Goal: Transaction & Acquisition: Subscribe to service/newsletter

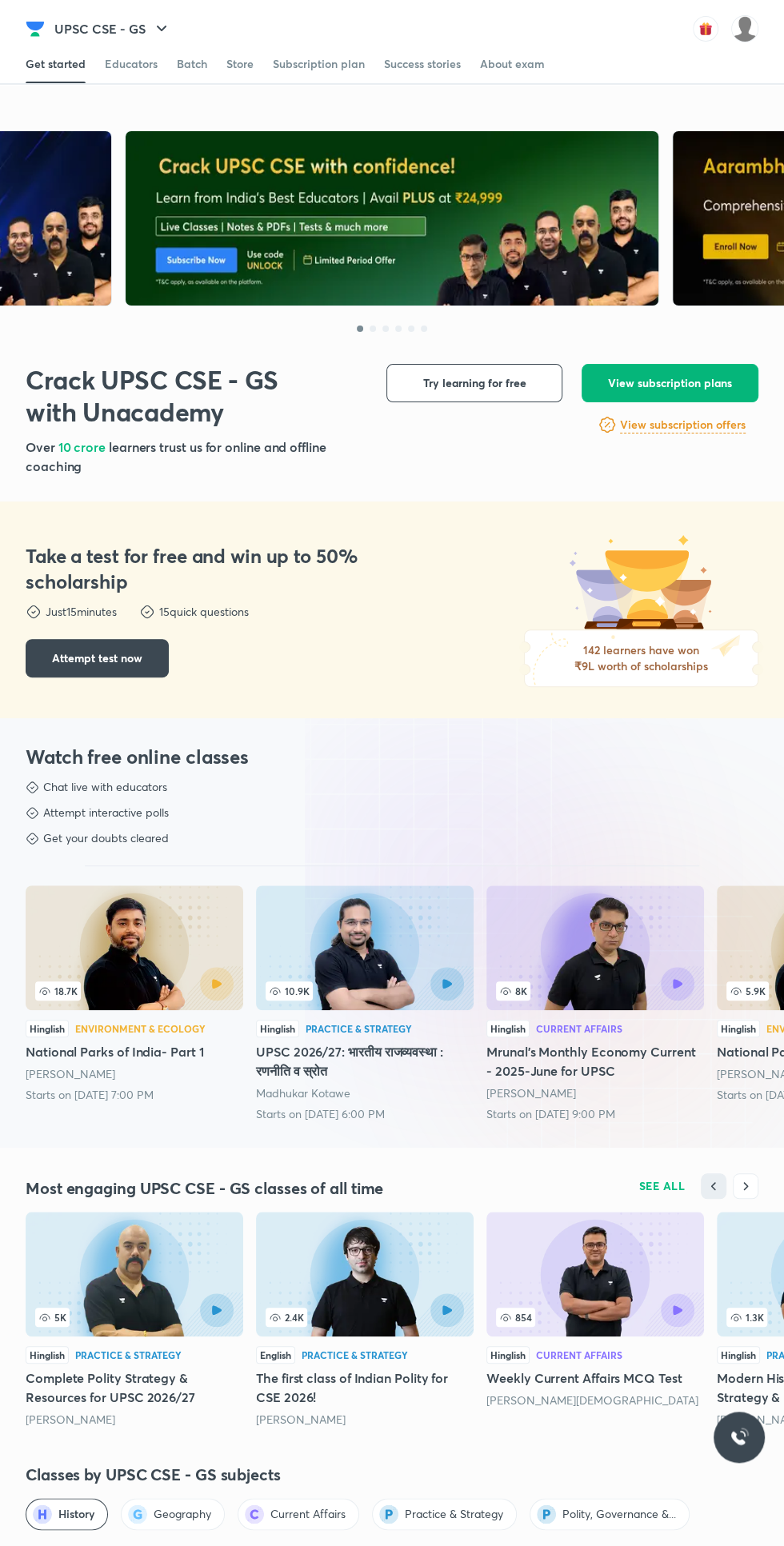
click at [606, 386] on button "View subscription plans" at bounding box center [670, 384] width 177 height 39
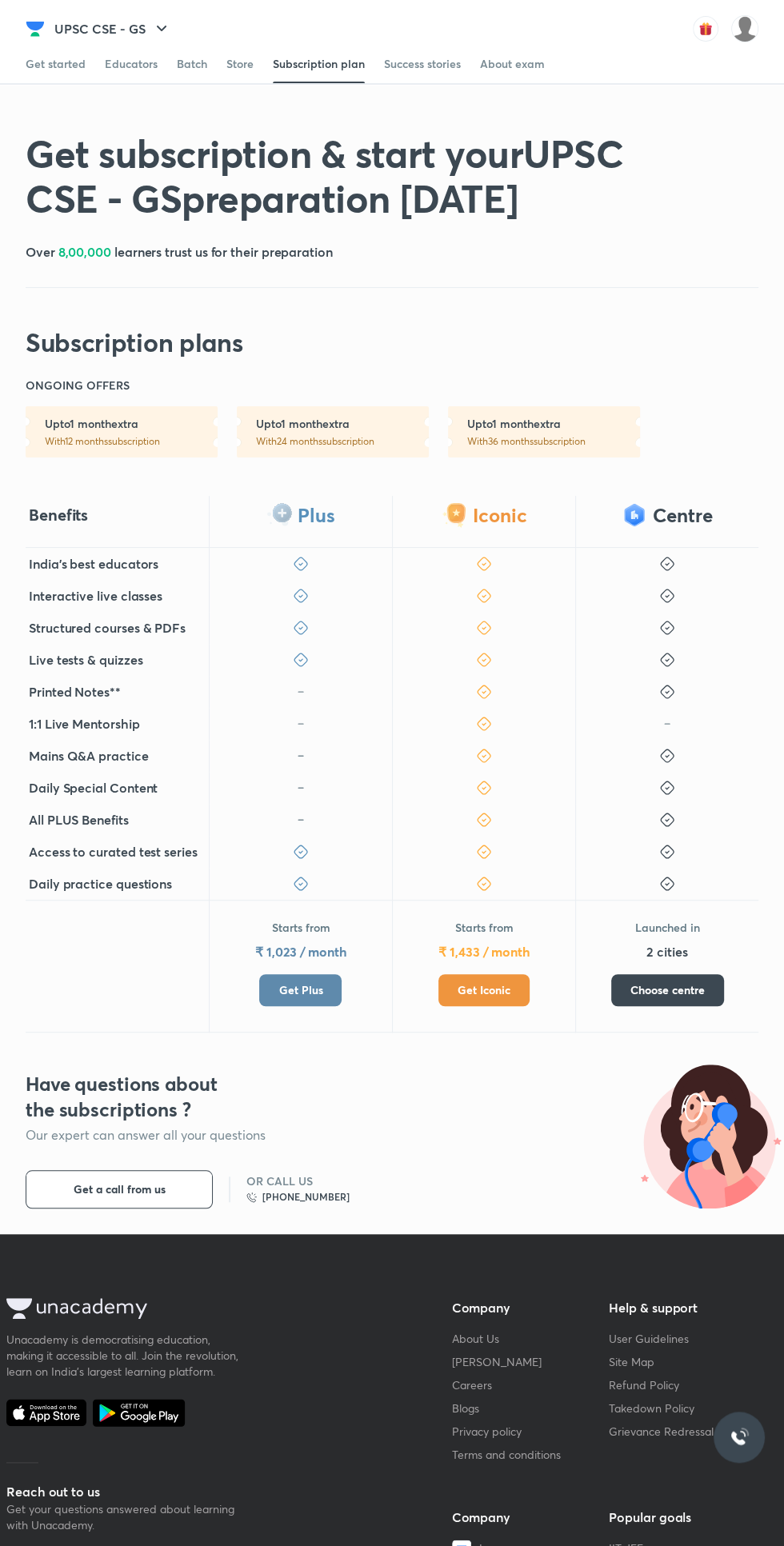
click at [273, 995] on button "Get Plus" at bounding box center [301, 990] width 83 height 32
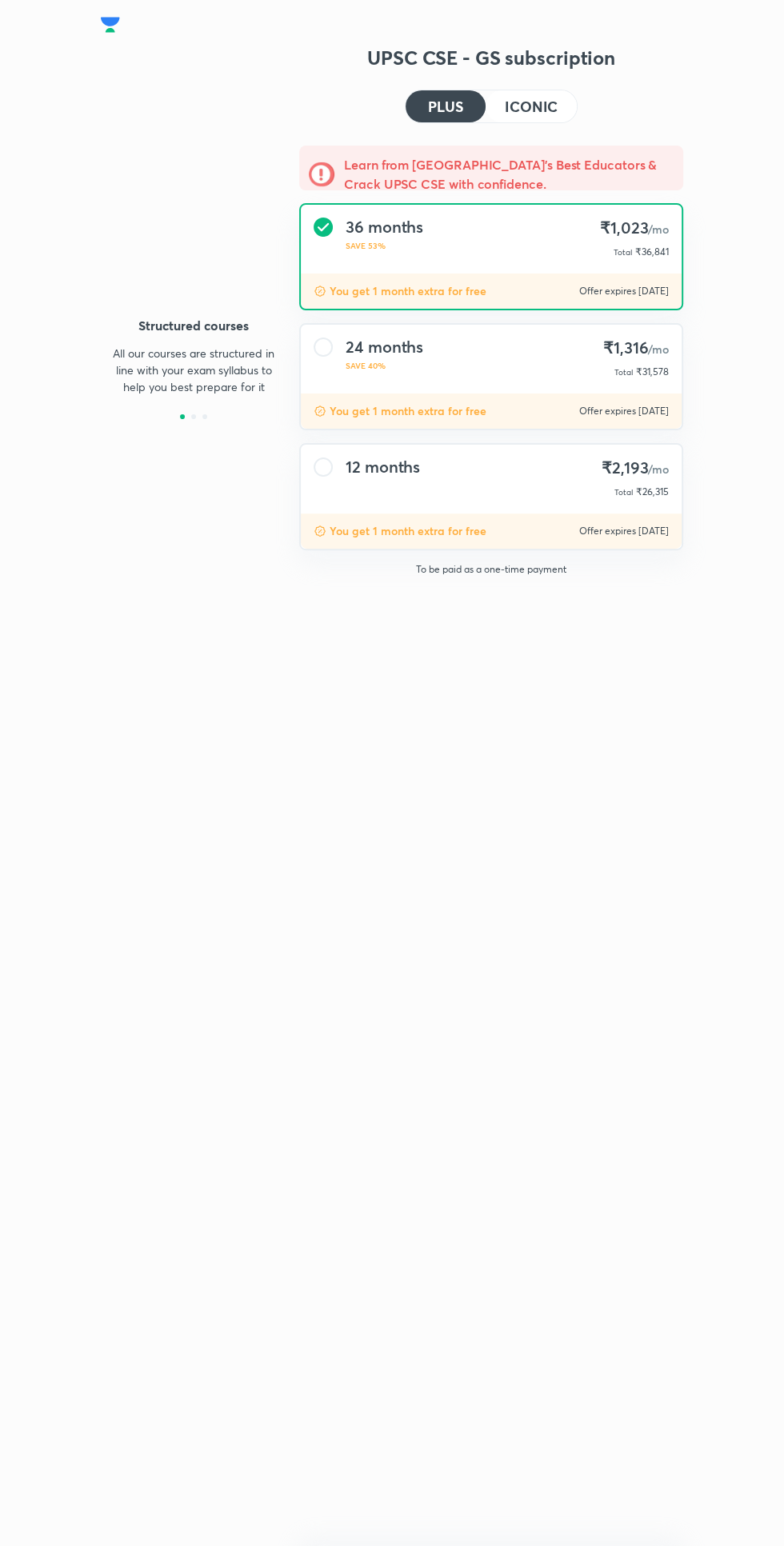
type input "NIKIST"
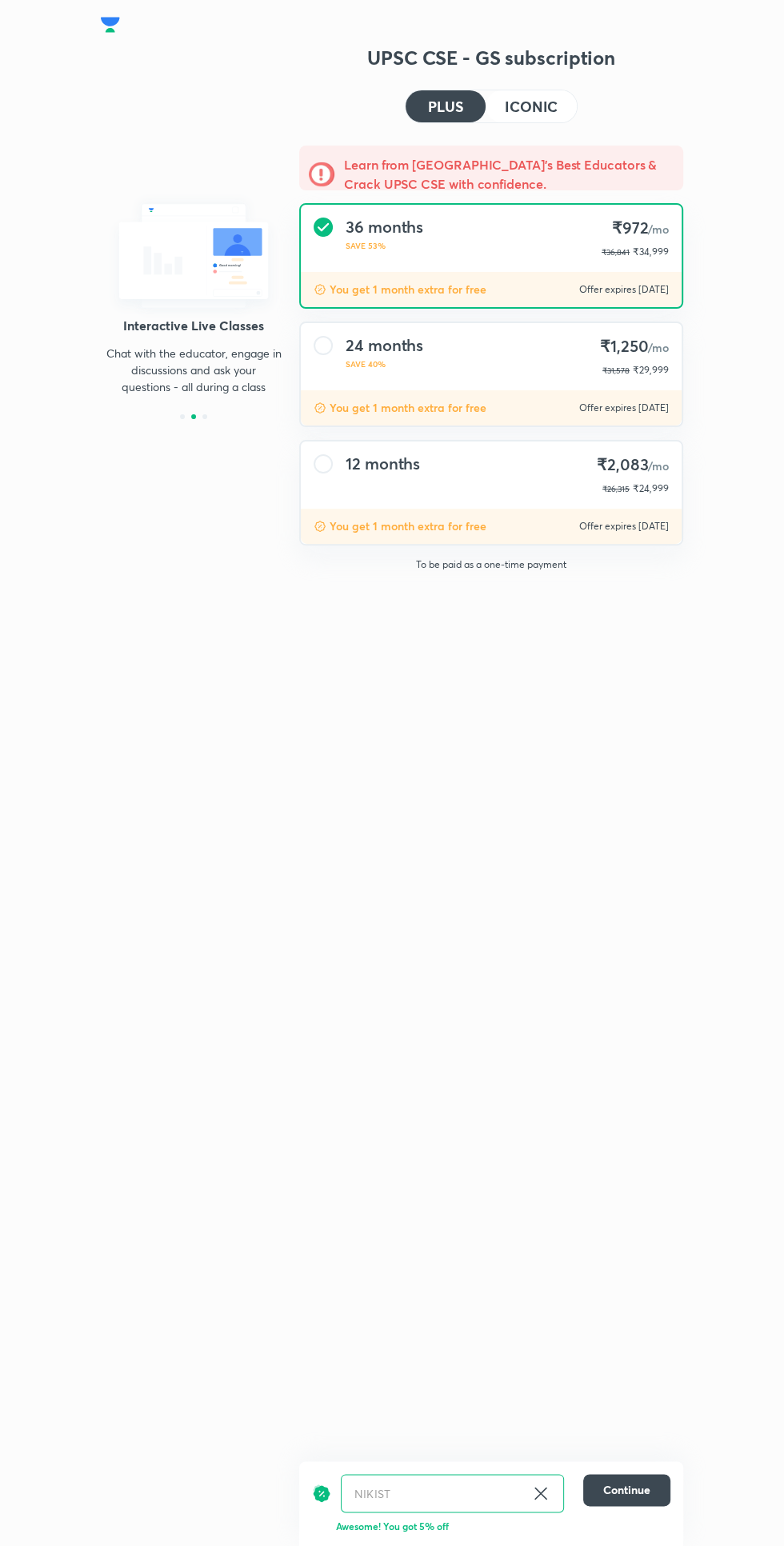
click at [528, 99] on h4 "ICONIC" at bounding box center [531, 106] width 53 height 14
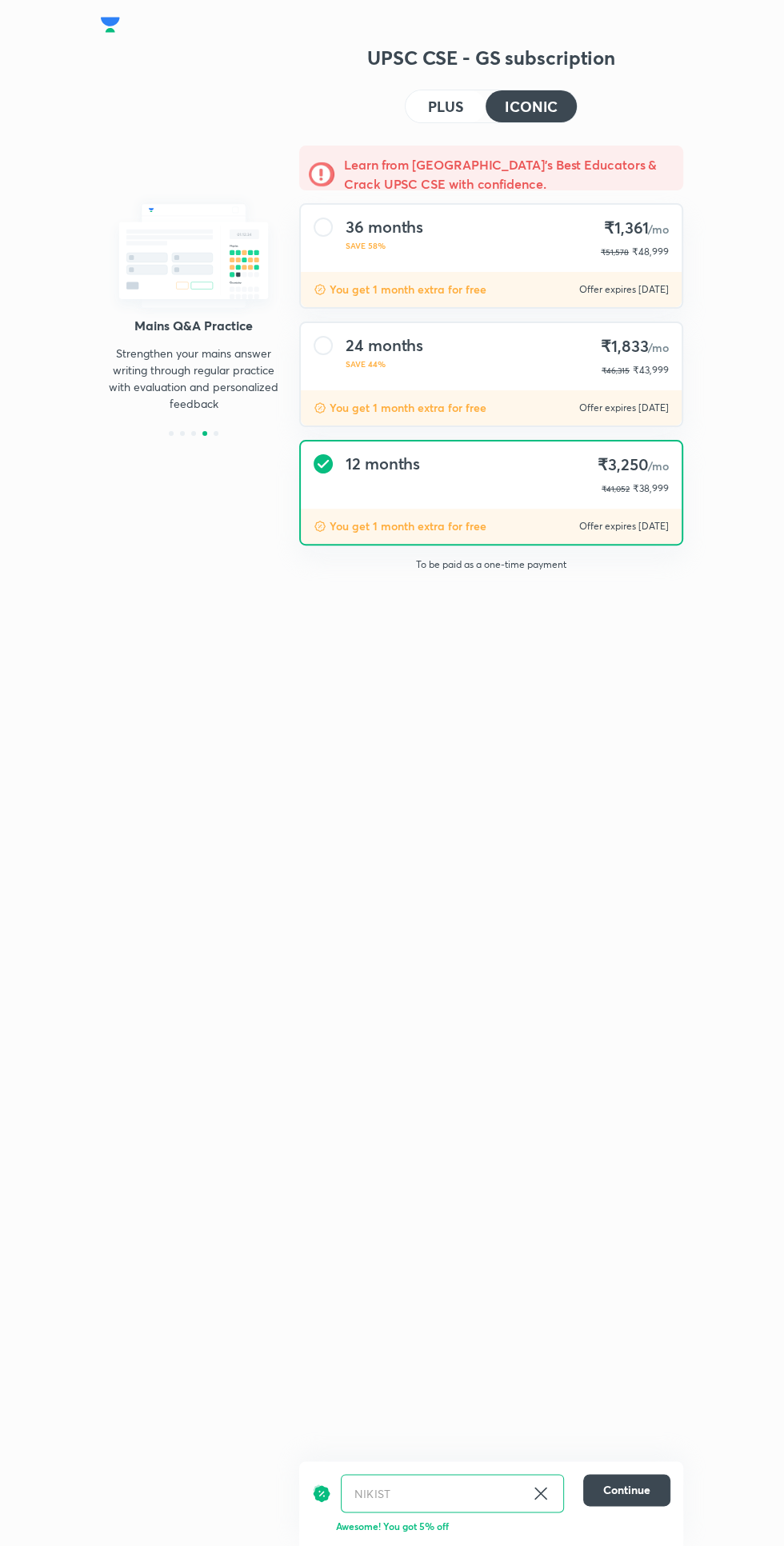
click at [435, 111] on h4 "PLUS" at bounding box center [445, 106] width 35 height 14
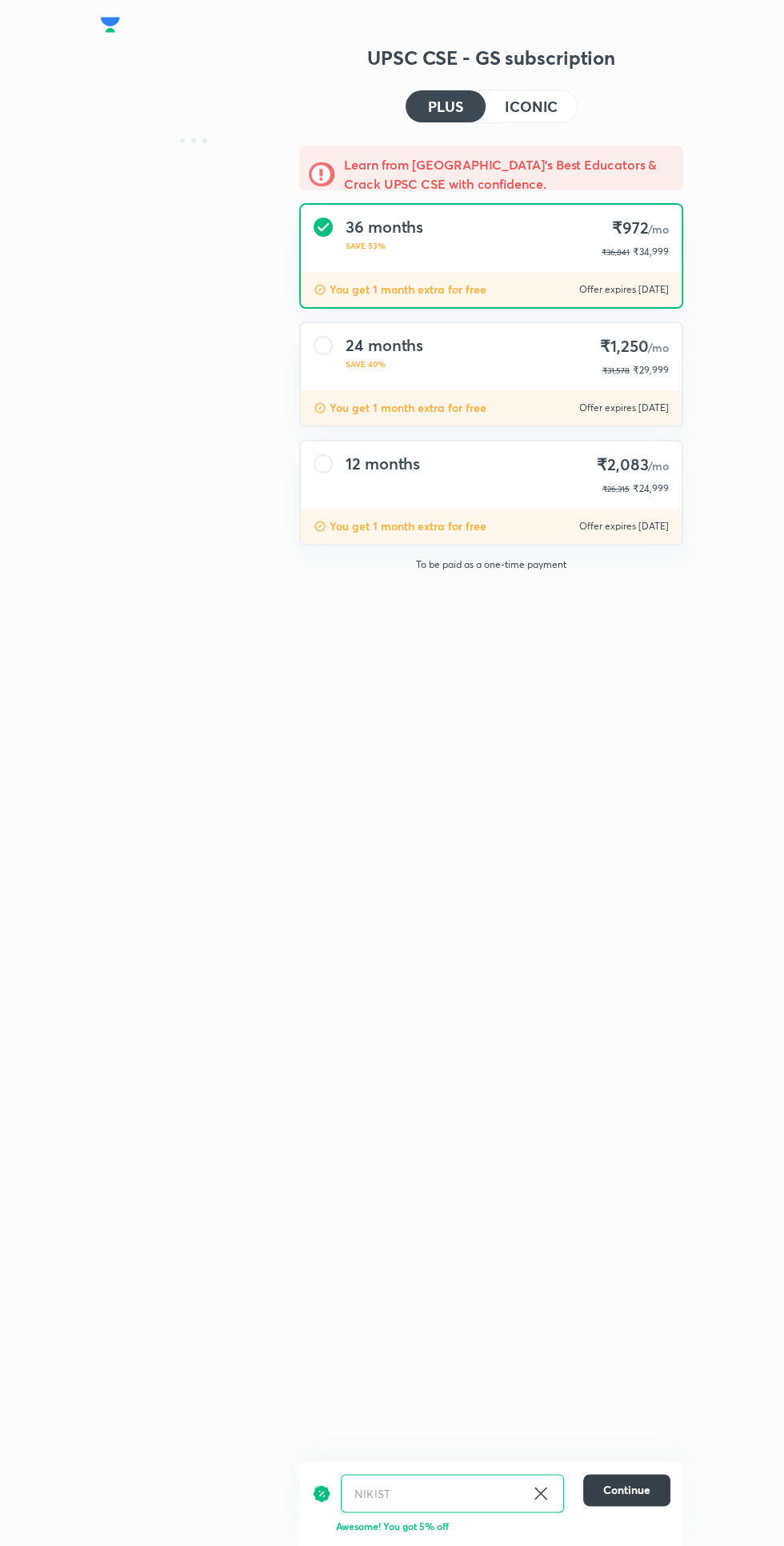
click at [628, 1493] on span "Continue" at bounding box center [627, 1491] width 48 height 16
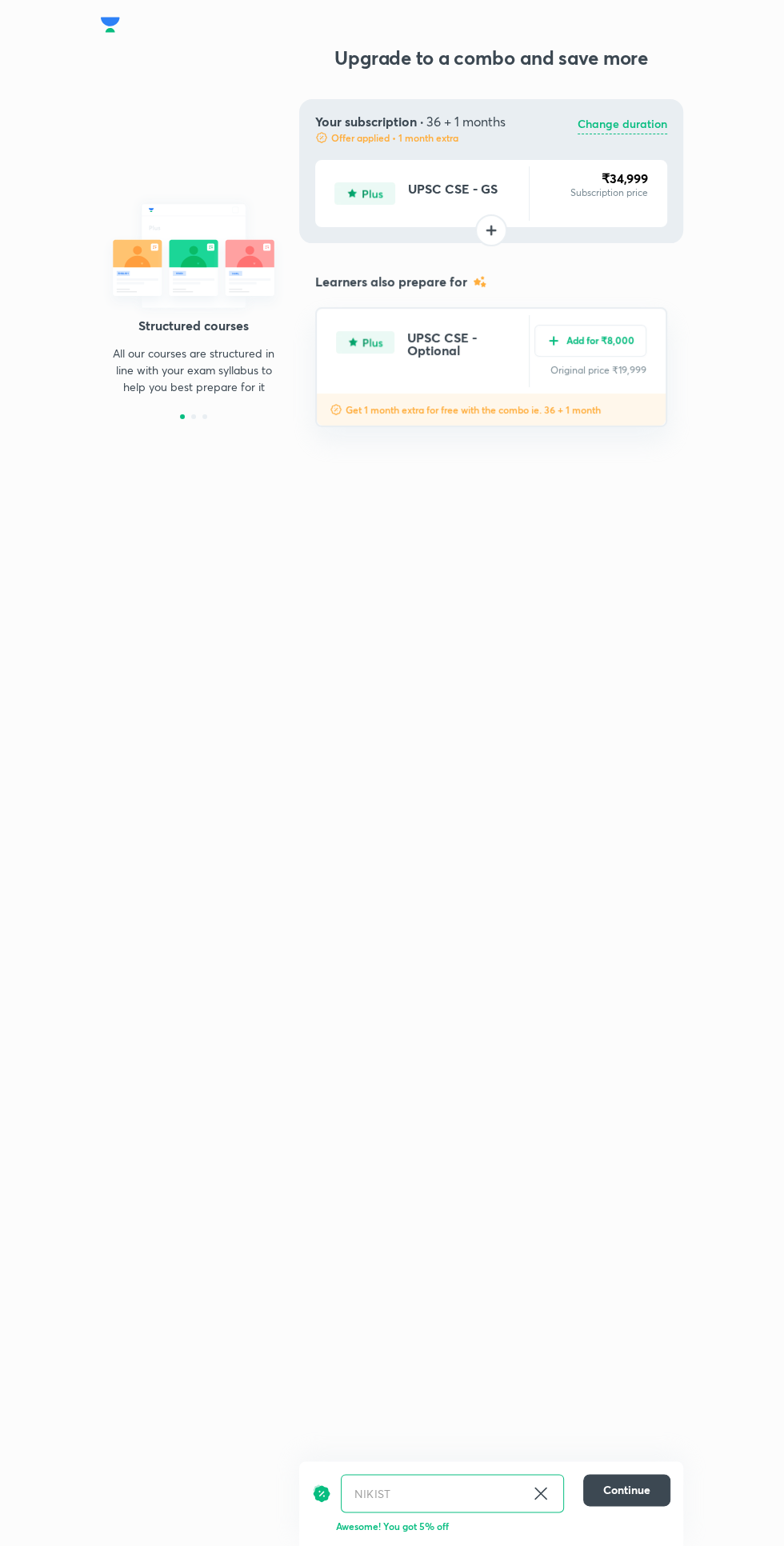
click at [620, 130] on p "Change duration" at bounding box center [622, 125] width 90 height 19
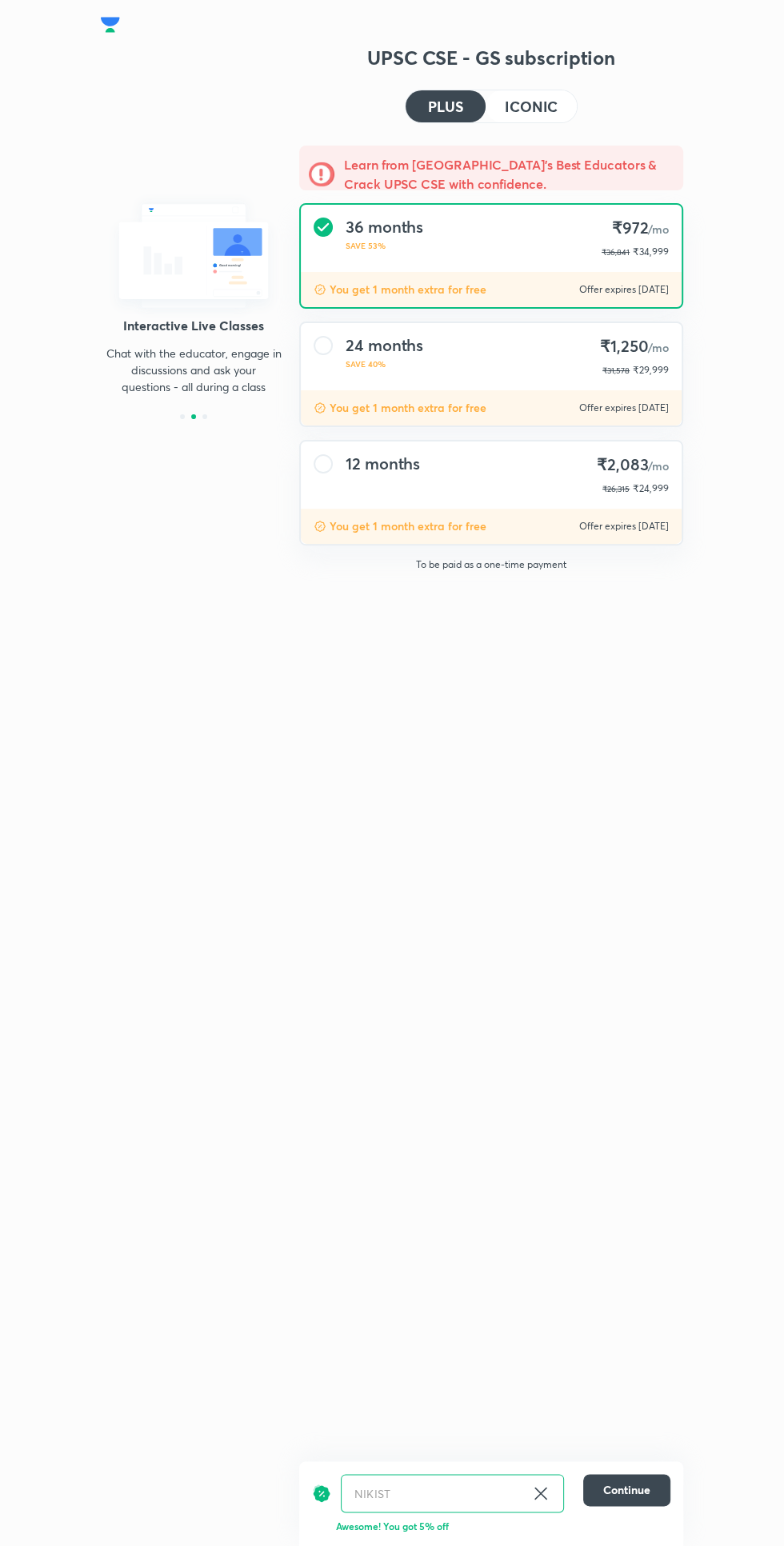
click at [388, 500] on div "12 months ₹2,083 /mo ₹26,315 ₹24,999" at bounding box center [491, 475] width 381 height 67
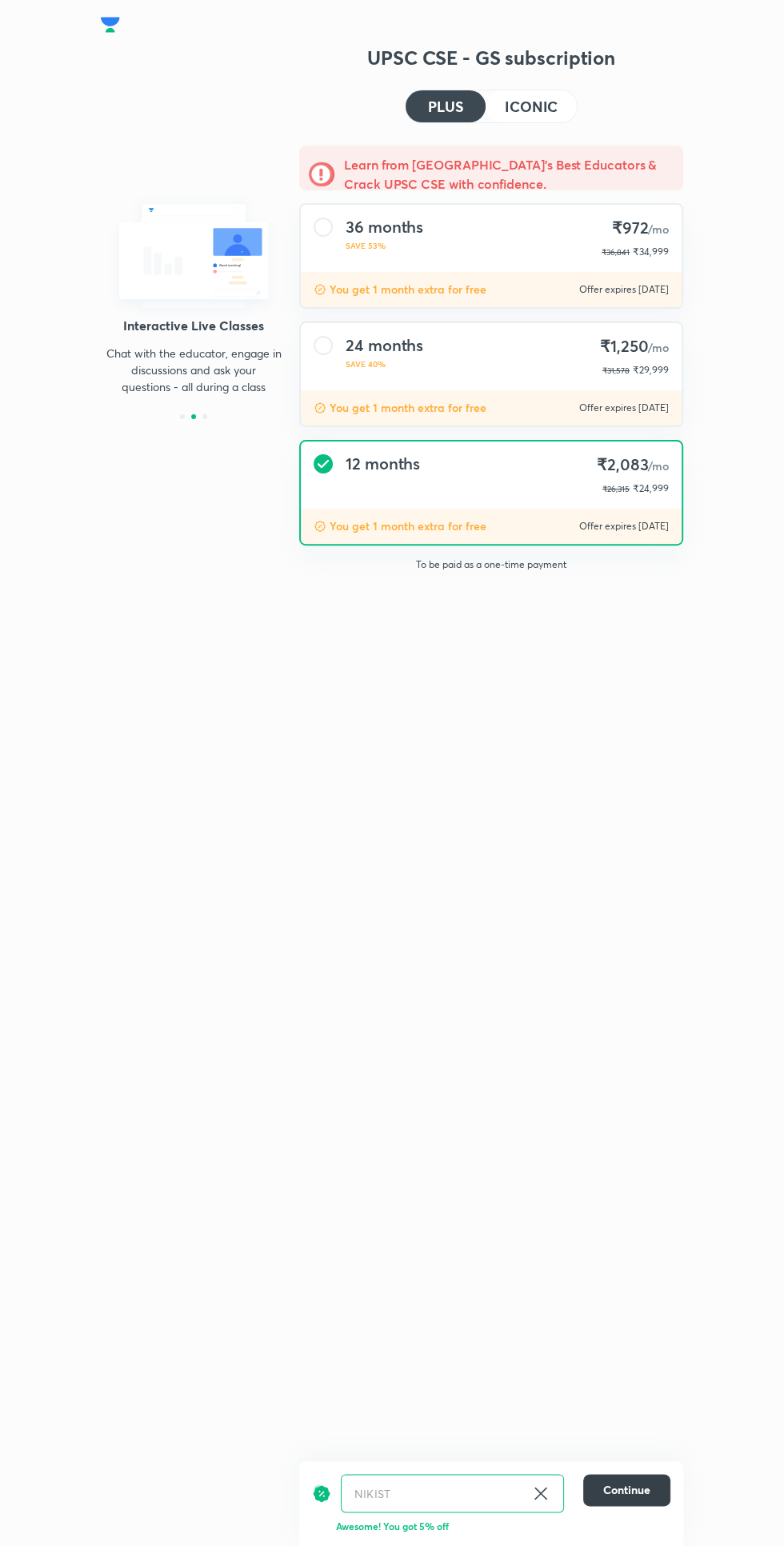
click at [626, 1498] on span "Continue" at bounding box center [627, 1491] width 48 height 16
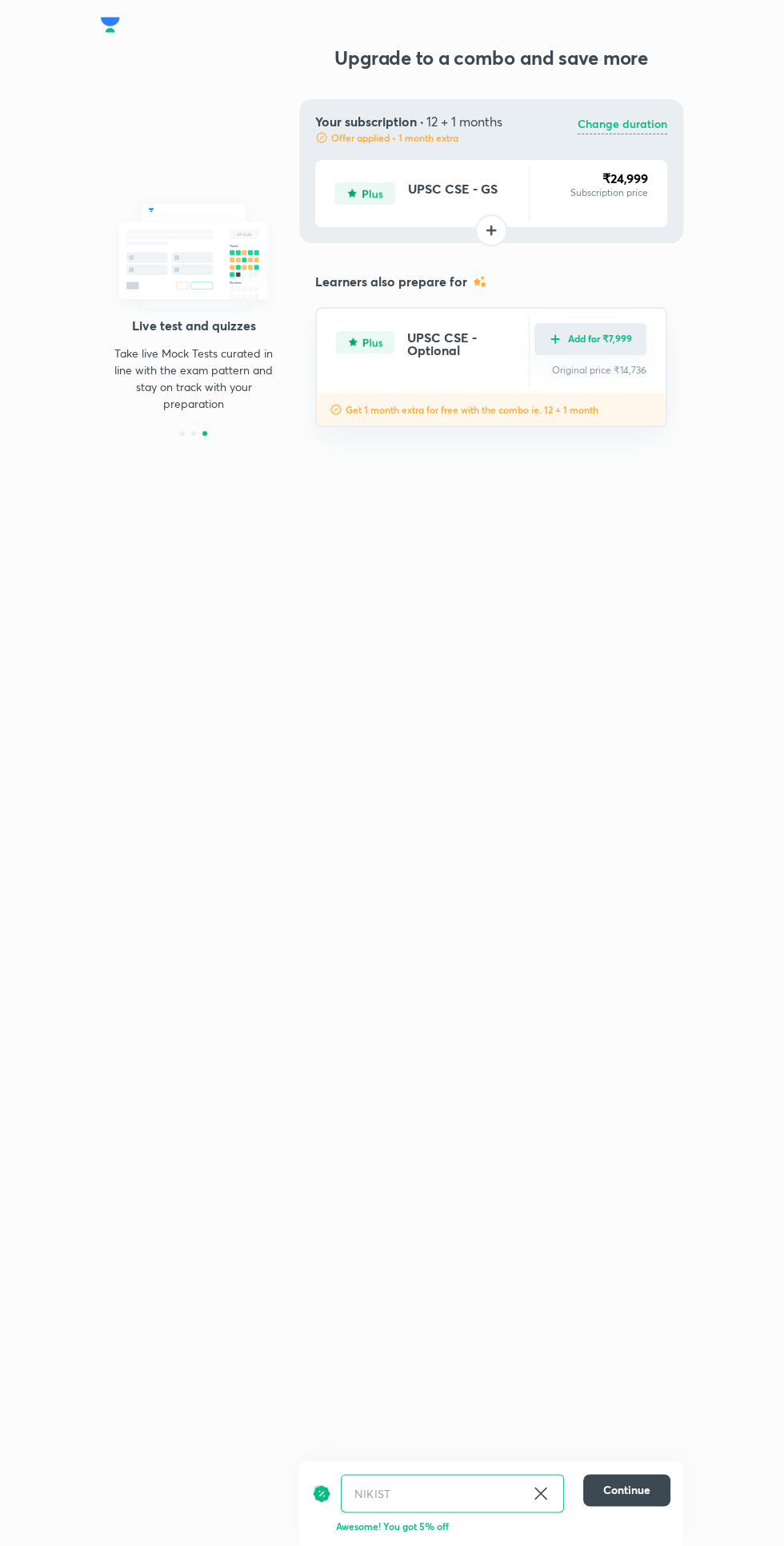
click at [555, 340] on img "Add for ₹7,999" at bounding box center [555, 339] width 13 height 13
